Goal: Use online tool/utility: Utilize a website feature to perform a specific function

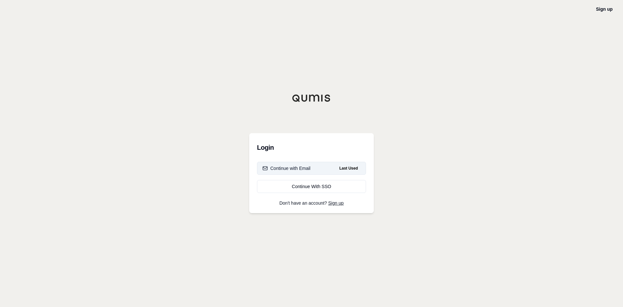
click at [294, 172] on button "Continue with Email Last Used" at bounding box center [311, 168] width 109 height 13
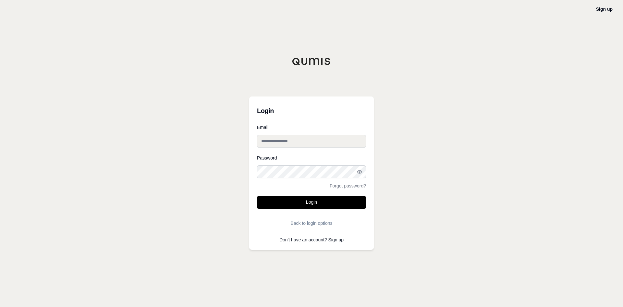
click at [297, 139] on input "Email" at bounding box center [311, 141] width 109 height 13
type input "**********"
click at [257, 196] on button "Login" at bounding box center [311, 202] width 109 height 13
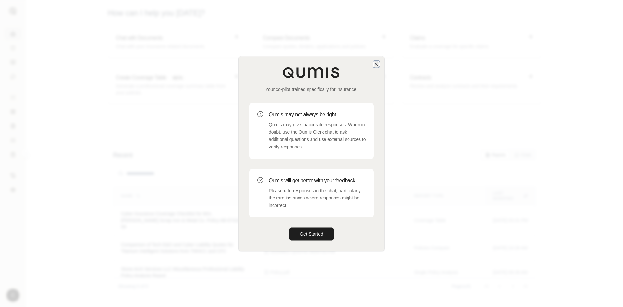
click at [376, 64] on icon "button" at bounding box center [376, 64] width 3 height 3
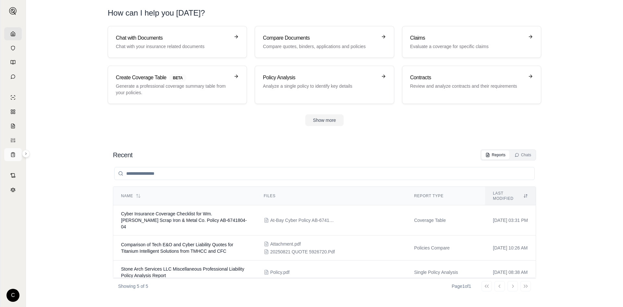
click at [12, 154] on icon at bounding box center [12, 154] width 5 height 5
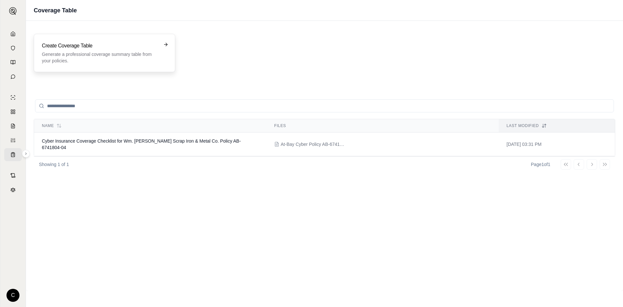
click at [77, 58] on p "Generate a professional coverage summary table from your policies." at bounding box center [100, 57] width 116 height 13
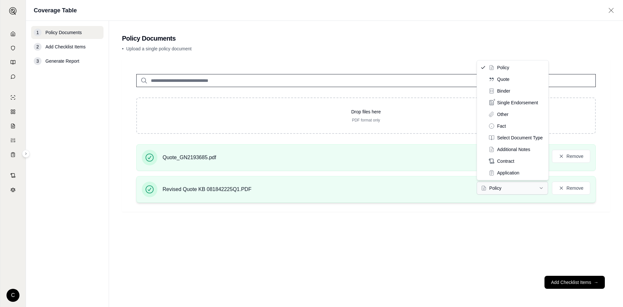
click at [540, 187] on html "C Coverage Table 1 Policy Documents 2 Add Checklist Items 3 Generate Report Pol…" at bounding box center [311, 153] width 623 height 307
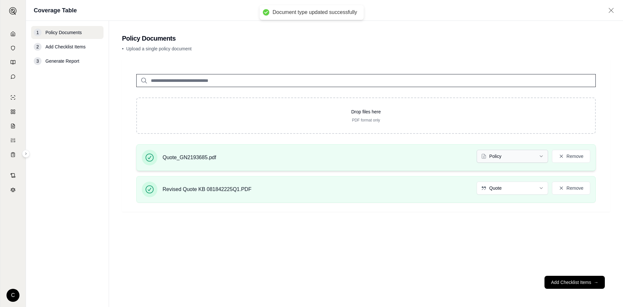
click at [543, 156] on html "Document type updated successfully C Coverage Table 1 Policy Documents 2 Add Ch…" at bounding box center [311, 153] width 623 height 307
click at [563, 284] on footer "Add Checklist Items →" at bounding box center [366, 281] width 488 height 23
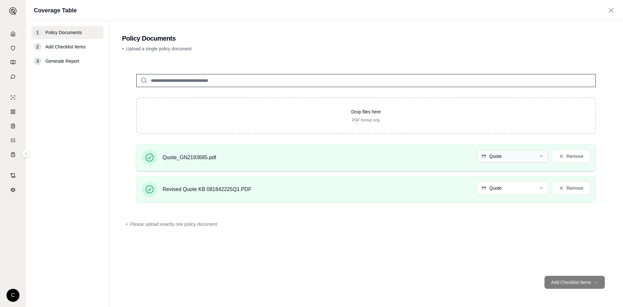
click at [539, 158] on html "C Coverage Table 1 Policy Documents 2 Add Checklist Items 3 Generate Report Pol…" at bounding box center [311, 153] width 623 height 307
click at [539, 191] on html "C Coverage Table 1 Policy Documents 2 Add Checklist Items 3 Generate Report Pol…" at bounding box center [311, 153] width 623 height 307
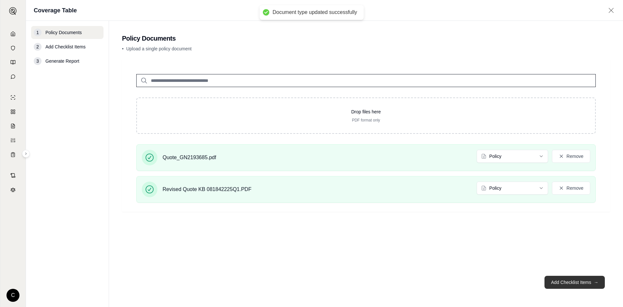
click at [562, 278] on button "Add Checklist Items →" at bounding box center [575, 282] width 60 height 13
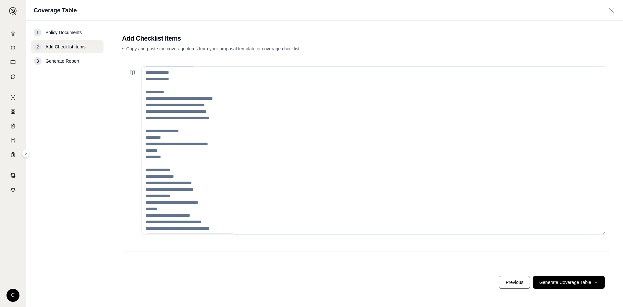
scroll to position [110, 0]
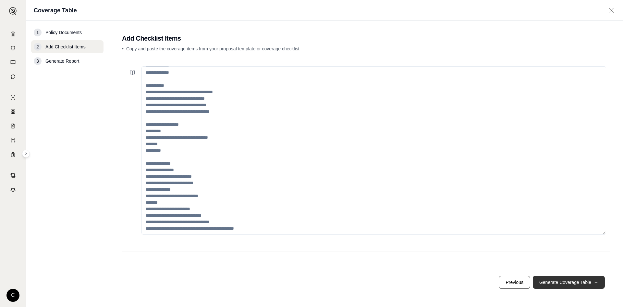
click at [561, 280] on button "Generate Coverage Table →" at bounding box center [569, 282] width 72 height 13
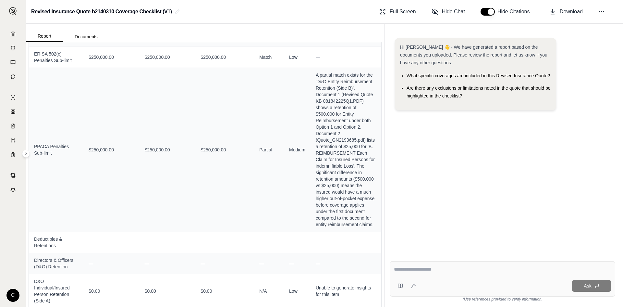
scroll to position [2597, 0]
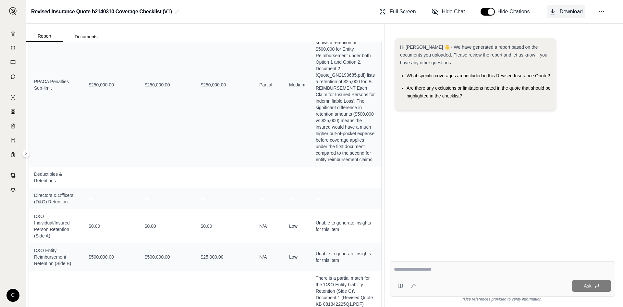
click at [550, 14] on icon at bounding box center [553, 11] width 6 height 6
